Goal: Task Accomplishment & Management: Use online tool/utility

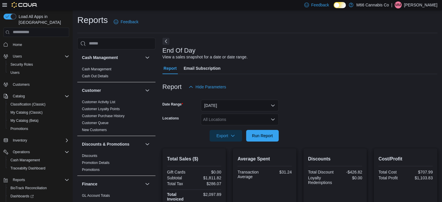
scroll to position [26, 0]
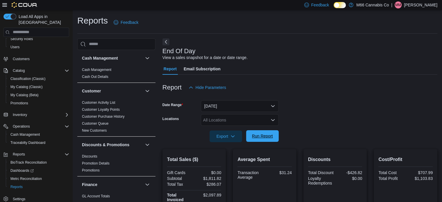
click at [262, 139] on span "Run Report" at bounding box center [263, 136] width 26 height 12
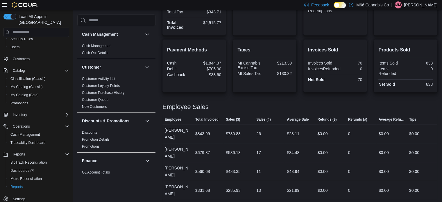
scroll to position [85, 0]
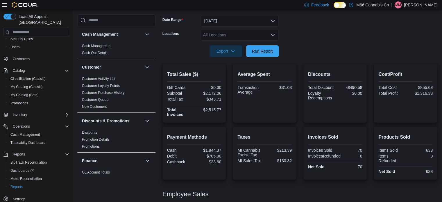
click at [270, 54] on span "Run Report" at bounding box center [263, 51] width 26 height 12
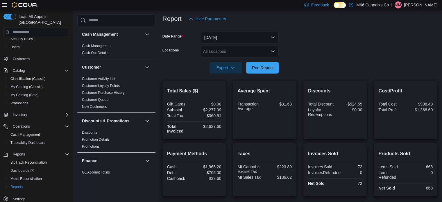
scroll to position [0, 0]
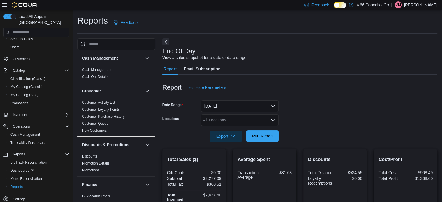
click at [268, 136] on span "Run Report" at bounding box center [262, 136] width 21 height 6
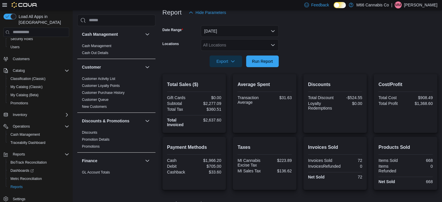
scroll to position [56, 0]
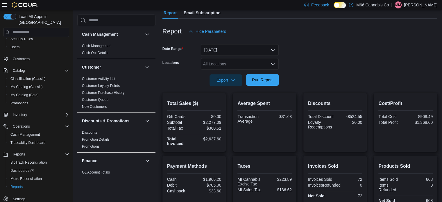
click at [259, 79] on span "Run Report" at bounding box center [262, 80] width 21 height 6
click at [39, 177] on span "Metrc Reconciliation" at bounding box center [25, 179] width 31 height 5
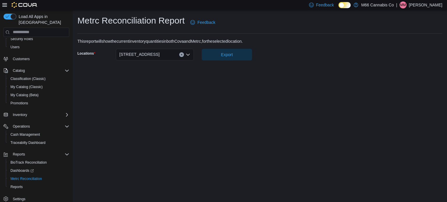
scroll to position [17, 0]
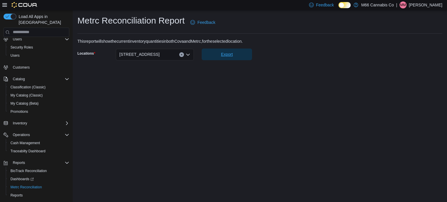
click at [227, 49] on span "Export" at bounding box center [226, 55] width 43 height 12
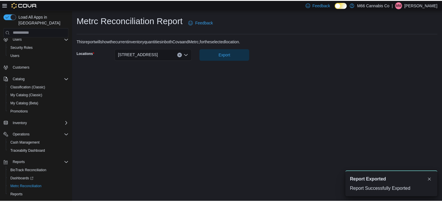
scroll to position [0, 0]
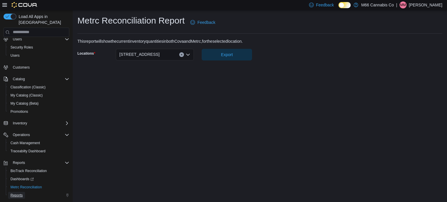
click at [16, 193] on span "Reports" at bounding box center [16, 195] width 12 height 5
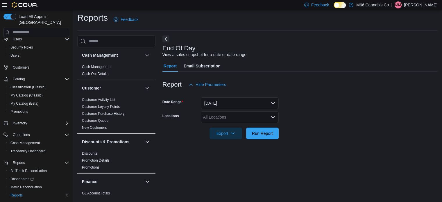
scroll to position [4, 0]
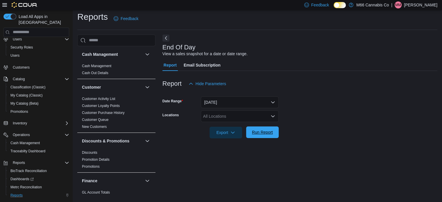
click at [275, 132] on span "Run Report" at bounding box center [263, 133] width 26 height 12
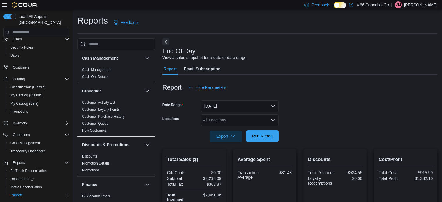
click at [275, 136] on span "Run Report" at bounding box center [263, 136] width 26 height 12
click at [265, 137] on span "Run Report" at bounding box center [262, 136] width 21 height 6
click at [268, 138] on span "Run Report" at bounding box center [262, 136] width 21 height 6
click at [259, 139] on span "Run Report" at bounding box center [263, 136] width 26 height 12
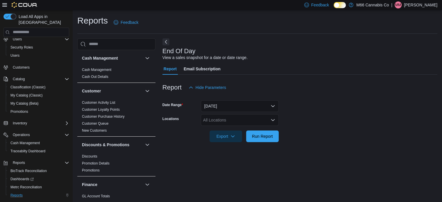
scroll to position [4, 0]
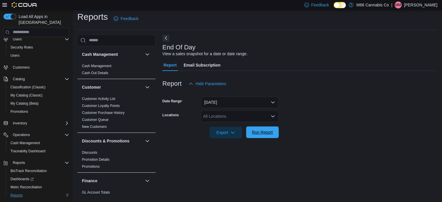
click at [264, 131] on span "Run Report" at bounding box center [262, 132] width 21 height 6
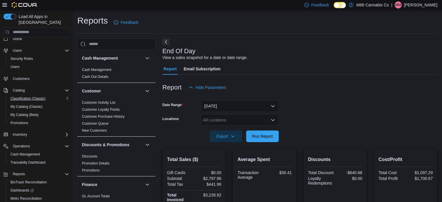
scroll to position [0, 0]
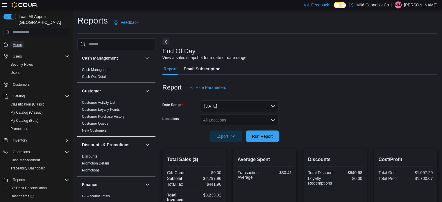
drag, startPoint x: 16, startPoint y: 39, endPoint x: 24, endPoint y: 40, distance: 8.2
click at [16, 42] on span "Home" at bounding box center [17, 44] width 9 height 5
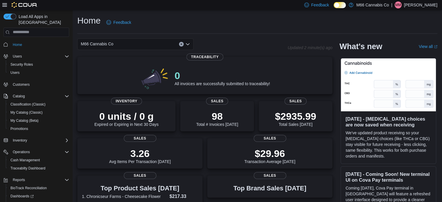
scroll to position [26, 0]
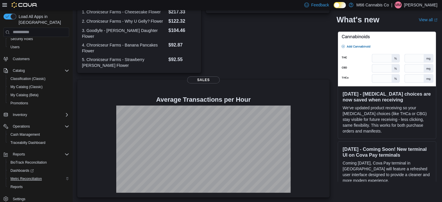
scroll to position [197, 0]
click at [16, 185] on span "Reports" at bounding box center [16, 187] width 12 height 5
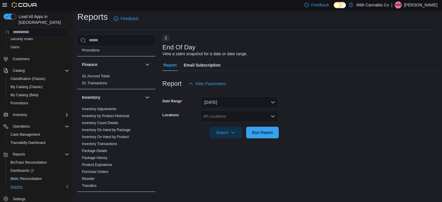
scroll to position [291, 0]
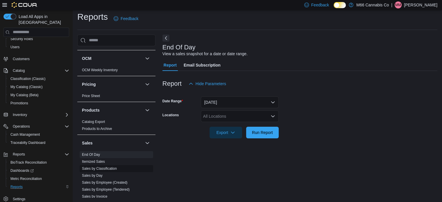
click at [111, 166] on span "Sales by Classification" at bounding box center [99, 168] width 35 height 5
click at [109, 167] on link "Sales by Classification" at bounding box center [99, 169] width 35 height 4
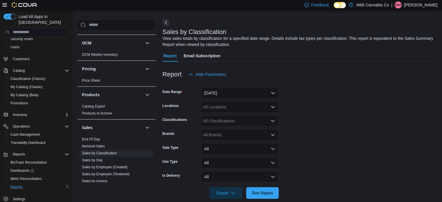
scroll to position [19, 0]
click at [240, 91] on button "Yesterday" at bounding box center [240, 93] width 78 height 12
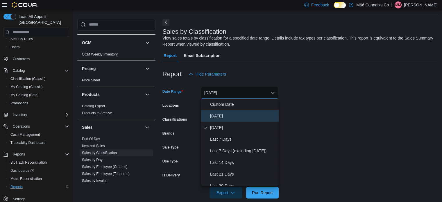
click at [209, 118] on button "[DATE]" at bounding box center [240, 116] width 78 height 12
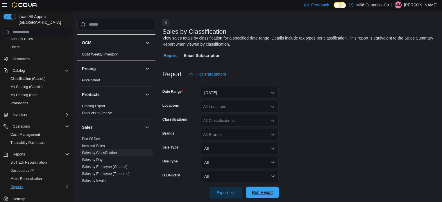
click at [257, 193] on span "Run Report" at bounding box center [262, 193] width 21 height 6
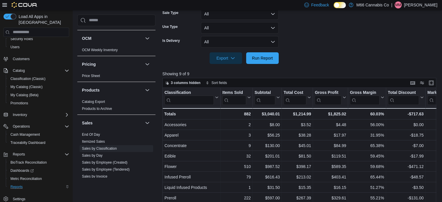
scroll to position [109, 0]
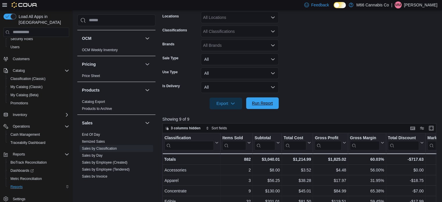
click at [265, 105] on span "Run Report" at bounding box center [262, 103] width 21 height 6
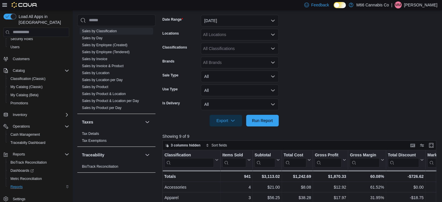
scroll to position [145, 0]
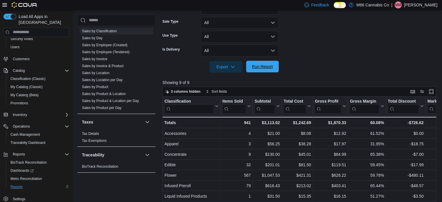
click at [268, 61] on form "Date Range Today Locations All Locations Classifications All Classifications Br…" at bounding box center [301, 13] width 277 height 119
click at [269, 64] on span "Run Report" at bounding box center [262, 67] width 21 height 6
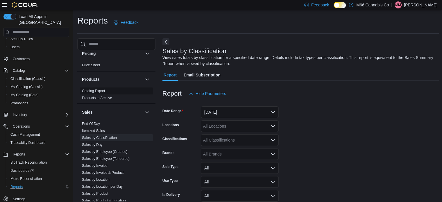
scroll to position [321, 0]
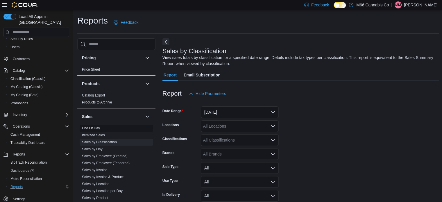
click at [97, 126] on link "End Of Day" at bounding box center [91, 128] width 18 height 4
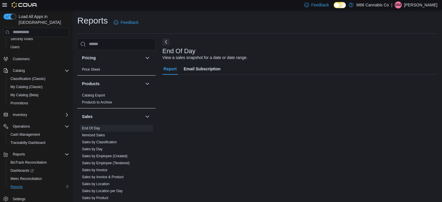
scroll to position [4, 0]
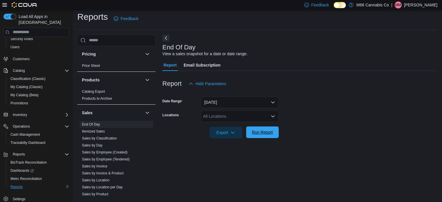
click at [259, 134] on span "Run Report" at bounding box center [262, 132] width 21 height 6
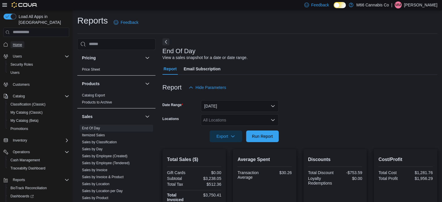
click at [22, 41] on link "Home" at bounding box center [17, 44] width 14 height 7
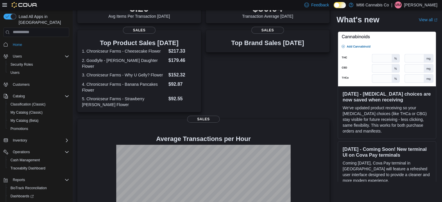
scroll to position [197, 0]
